Goal: Task Accomplishment & Management: Use online tool/utility

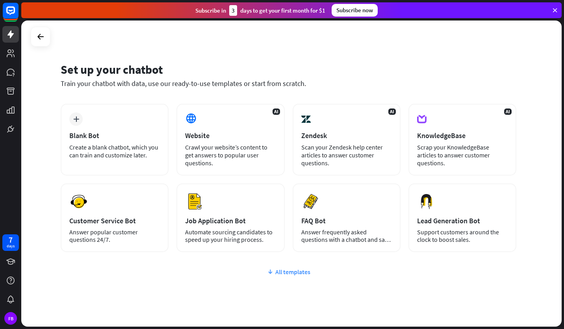
click at [291, 275] on div "All templates" at bounding box center [289, 272] width 456 height 8
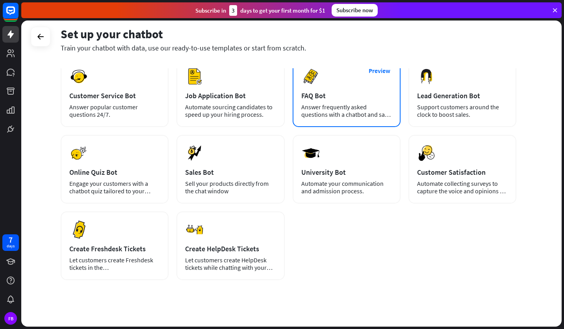
scroll to position [126, 0]
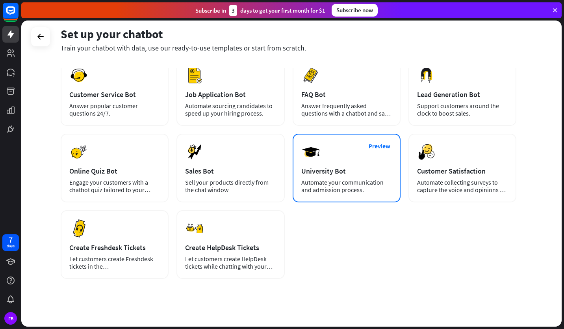
click at [313, 166] on div "Preview University Bot Automate your communication and admission process." at bounding box center [347, 168] width 108 height 69
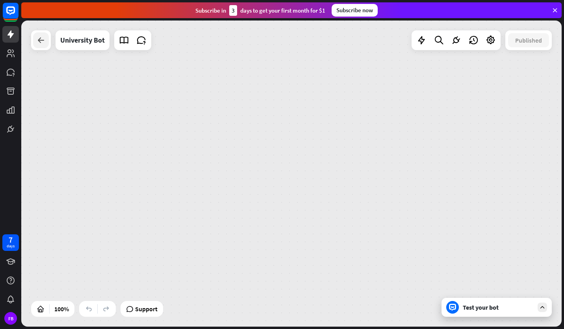
click at [42, 35] on div at bounding box center [41, 40] width 16 height 16
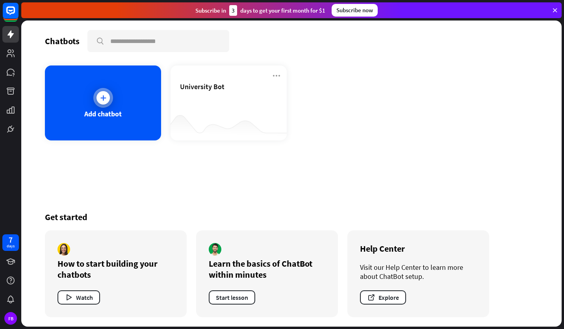
click at [91, 85] on div "Add chatbot" at bounding box center [103, 102] width 116 height 75
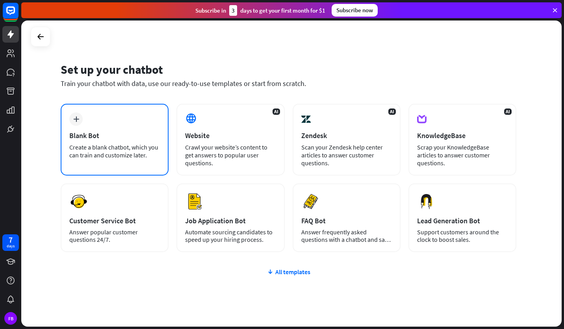
click at [136, 164] on div "plus Blank Bot Create a blank chatbot, which you can train and customize later." at bounding box center [115, 140] width 108 height 72
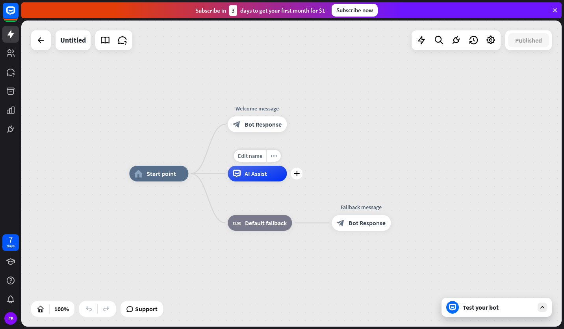
click at [260, 180] on div "AI Assist" at bounding box center [257, 174] width 59 height 16
